Goal: Task Accomplishment & Management: Use online tool/utility

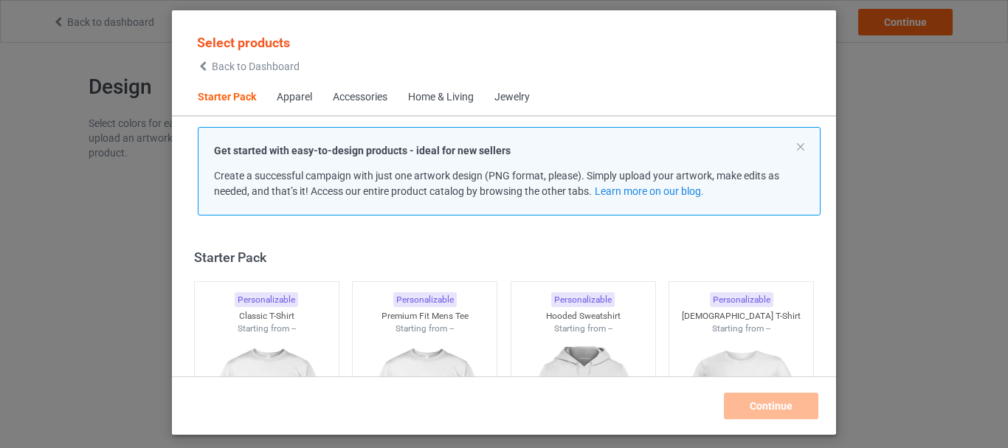
scroll to position [19, 0]
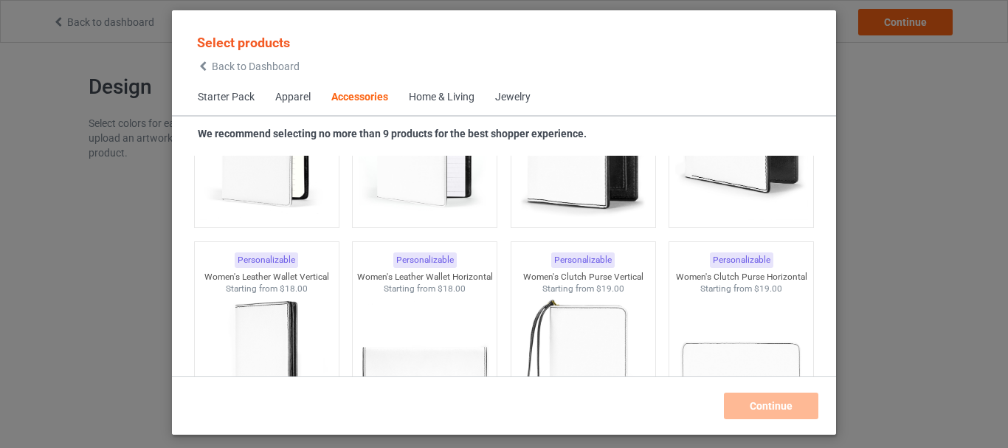
scroll to position [6218, 0]
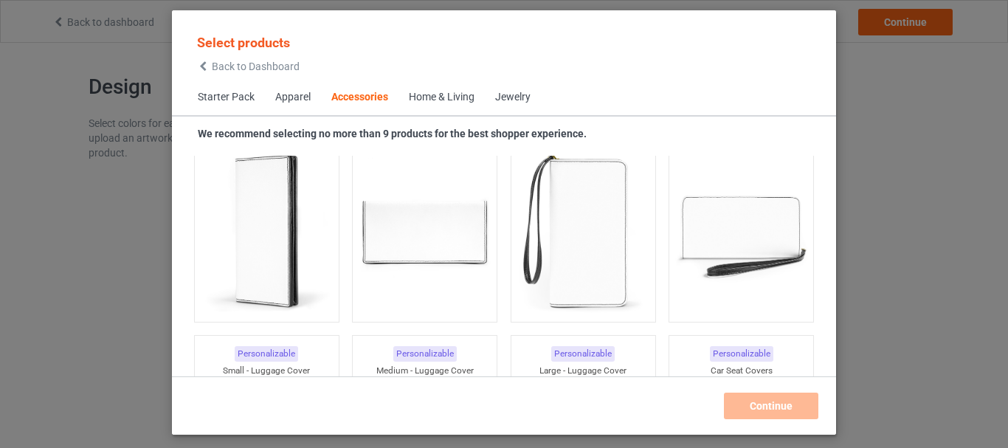
click at [444, 96] on div "Home & Living" at bounding box center [442, 97] width 66 height 15
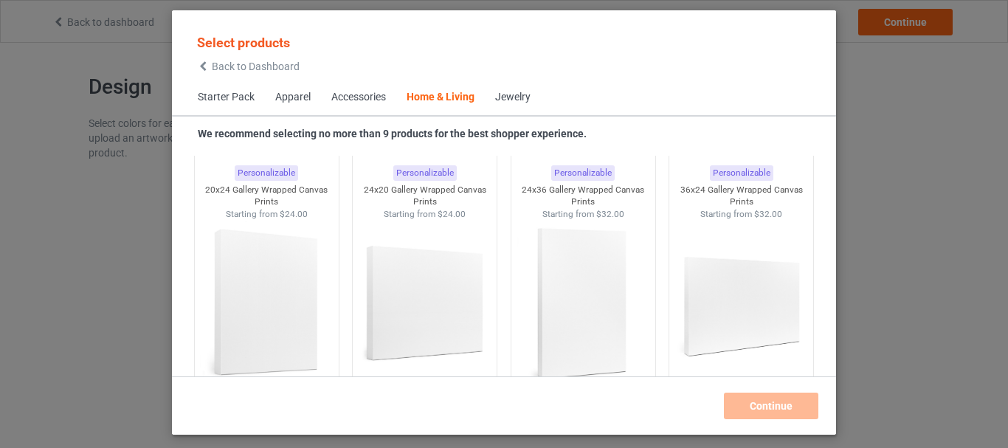
scroll to position [10788, 0]
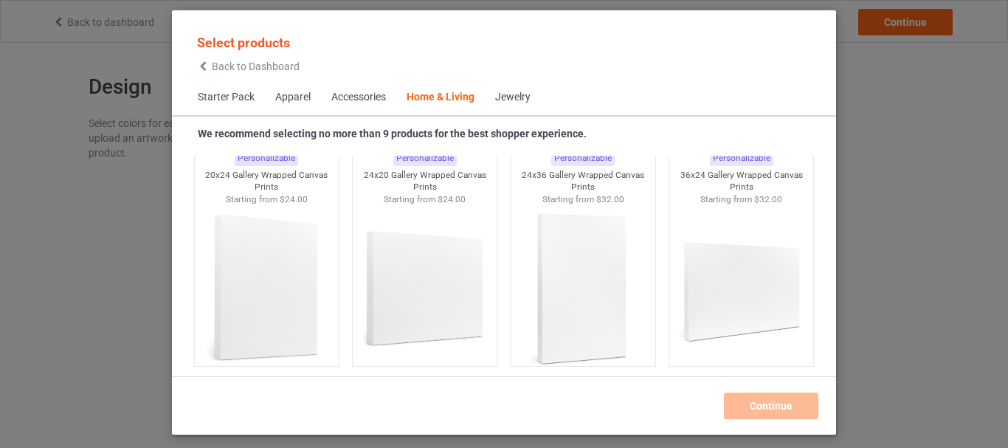
click at [375, 94] on div "Accessories" at bounding box center [358, 97] width 55 height 15
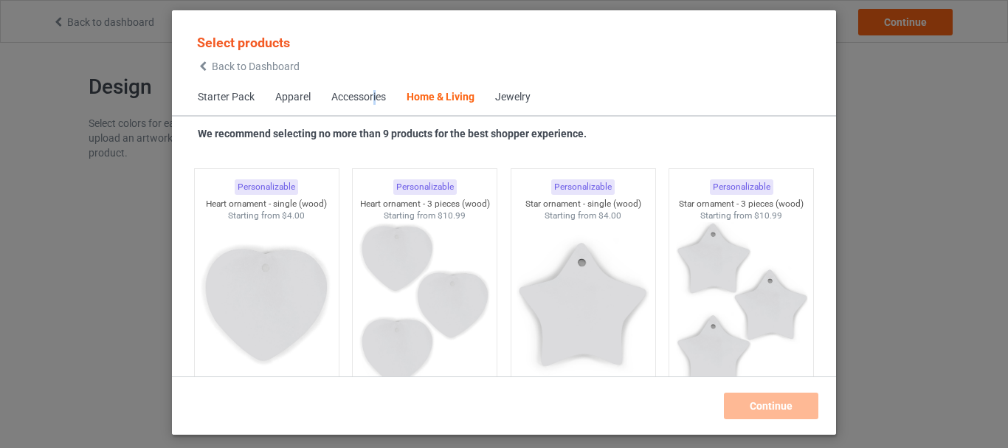
scroll to position [11729, 0]
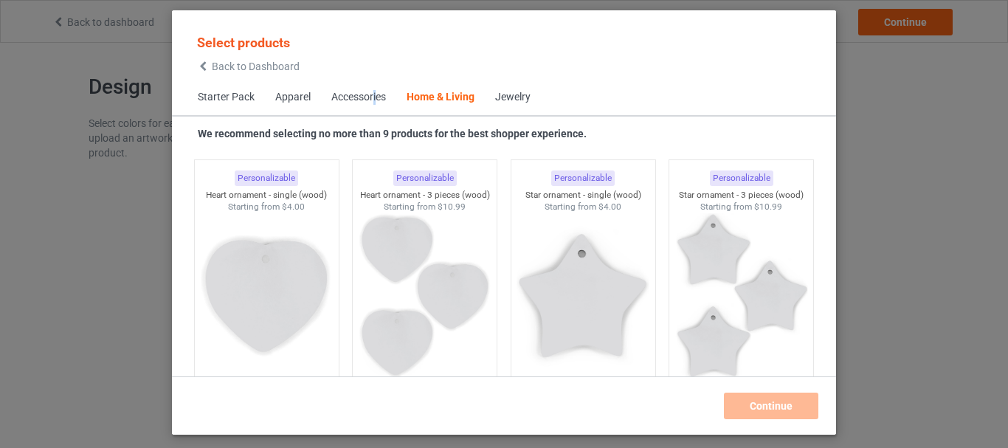
click at [885, 139] on div "Select products Back to Dashboard Starter Pack Apparel Accessories Home & Livin…" at bounding box center [504, 224] width 1008 height 448
click at [208, 69] on icon at bounding box center [203, 66] width 13 height 10
click at [208, 67] on icon at bounding box center [203, 66] width 13 height 10
